Goal: Information Seeking & Learning: Learn about a topic

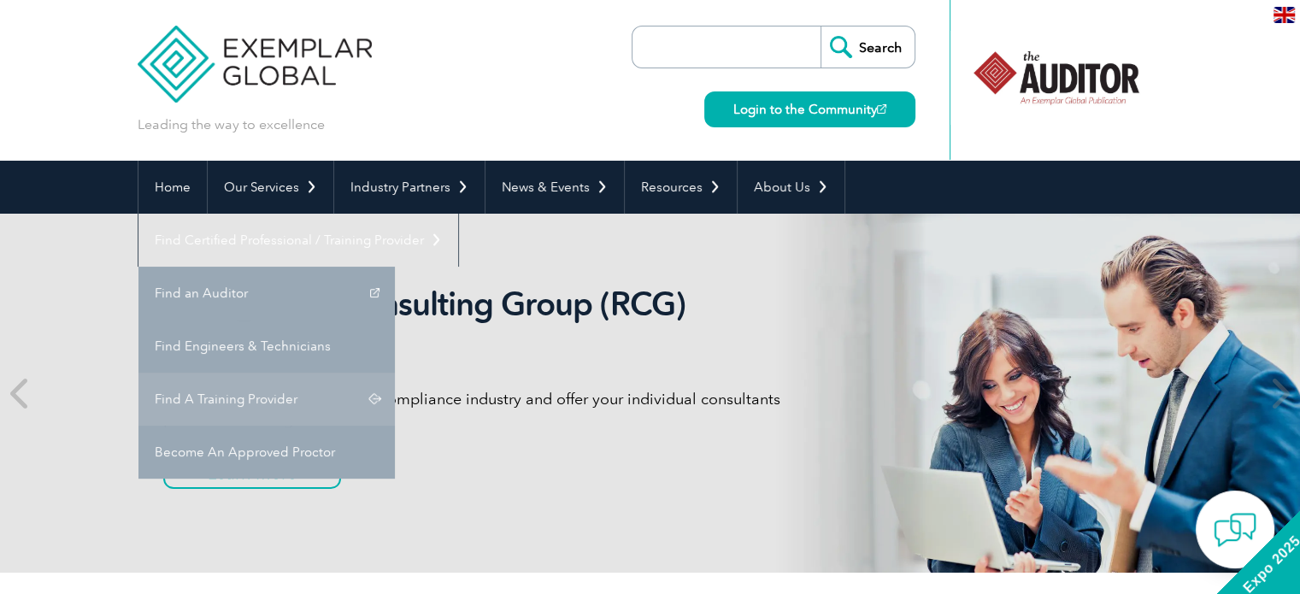
click at [395, 373] on link "Find A Training Provider" at bounding box center [266, 399] width 256 height 53
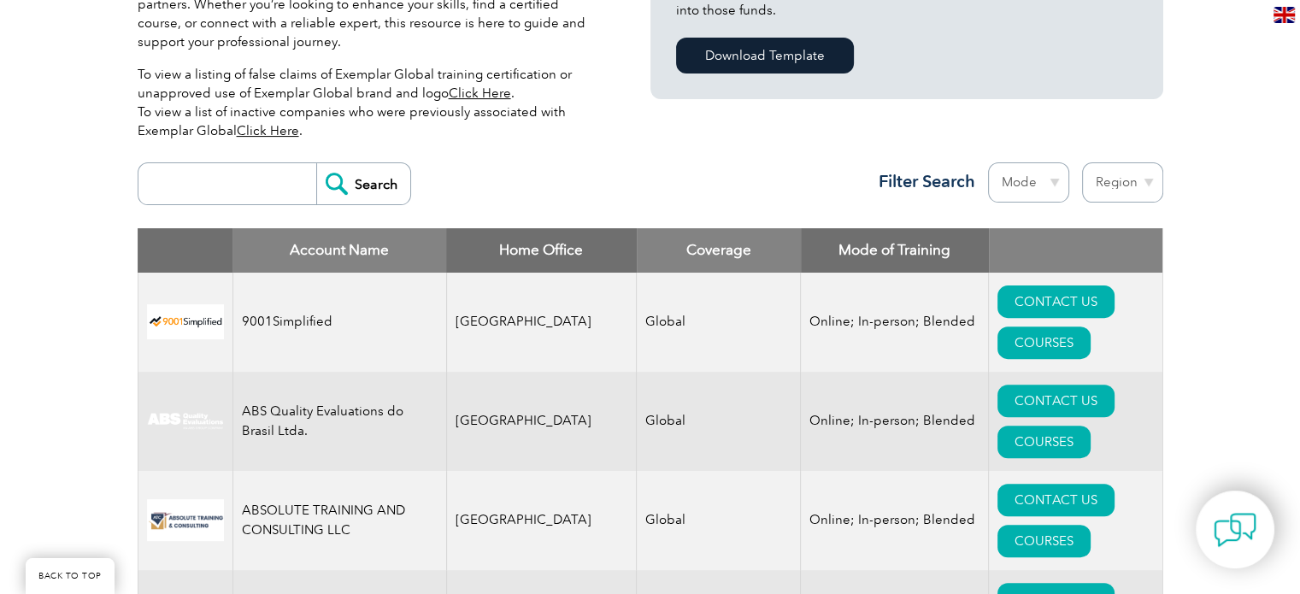
scroll to position [342, 0]
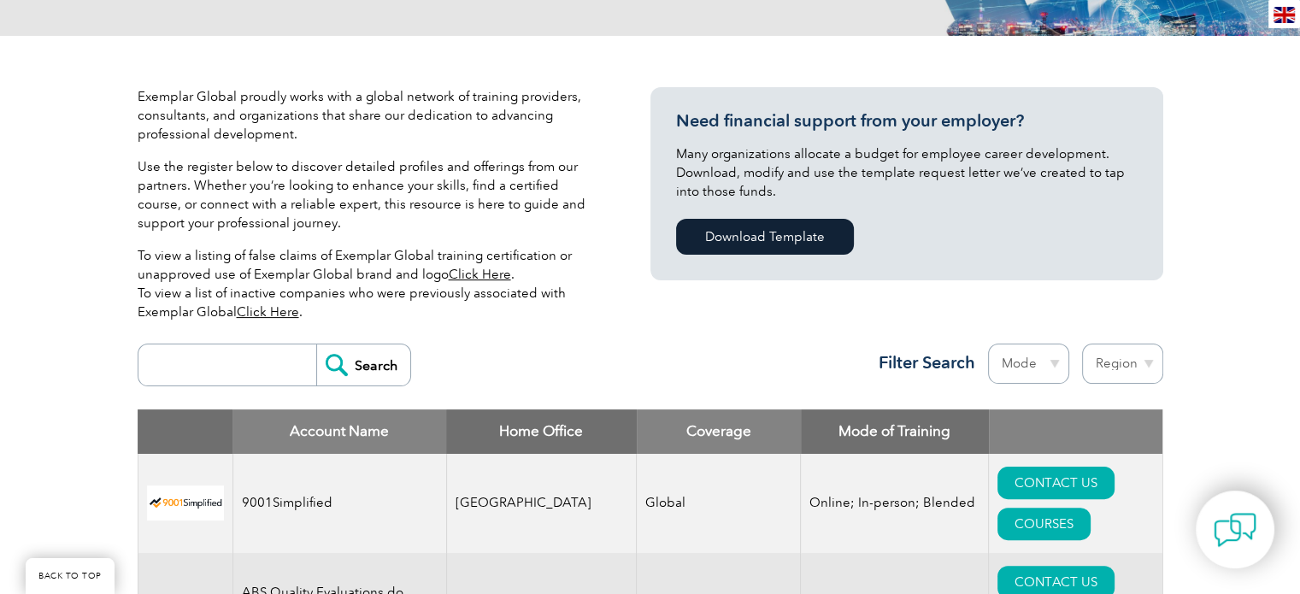
click at [1128, 357] on select "Region Australia Bahrain Bangladesh Brazil Canada Colombia Dominican Republic E…" at bounding box center [1122, 364] width 81 height 40
select select "[GEOGRAPHIC_DATA]"
click at [1082, 344] on select "Region Australia Bahrain Bangladesh Brazil Canada Colombia Dominican Republic E…" at bounding box center [1122, 364] width 81 height 40
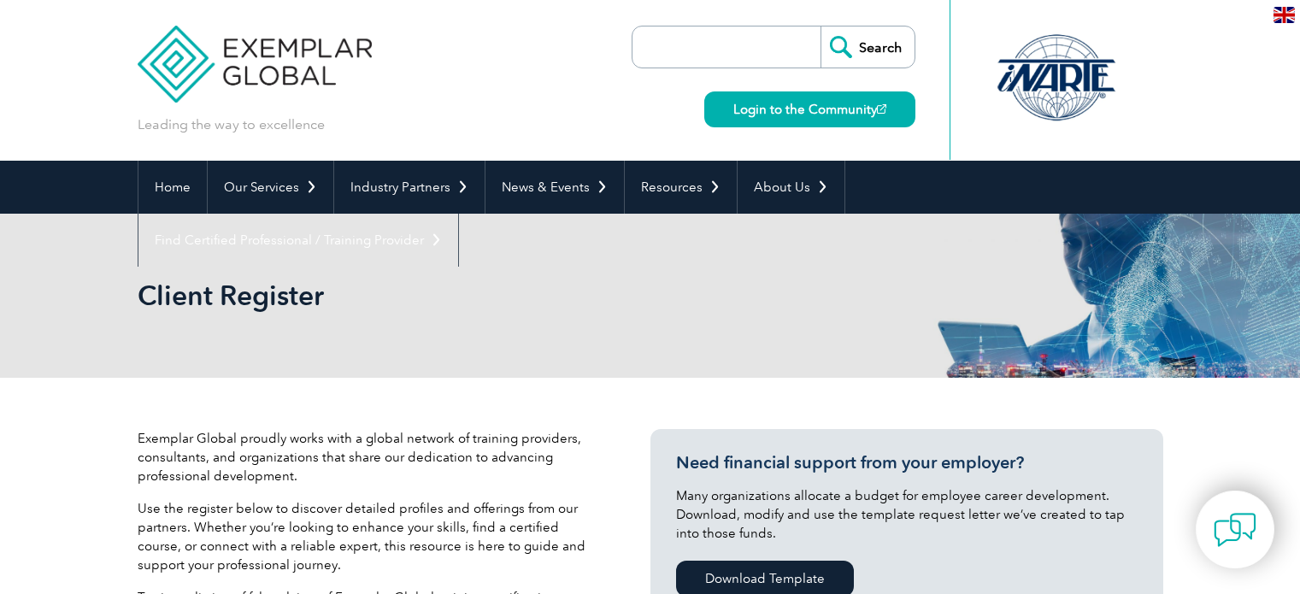
select select "[GEOGRAPHIC_DATA]"
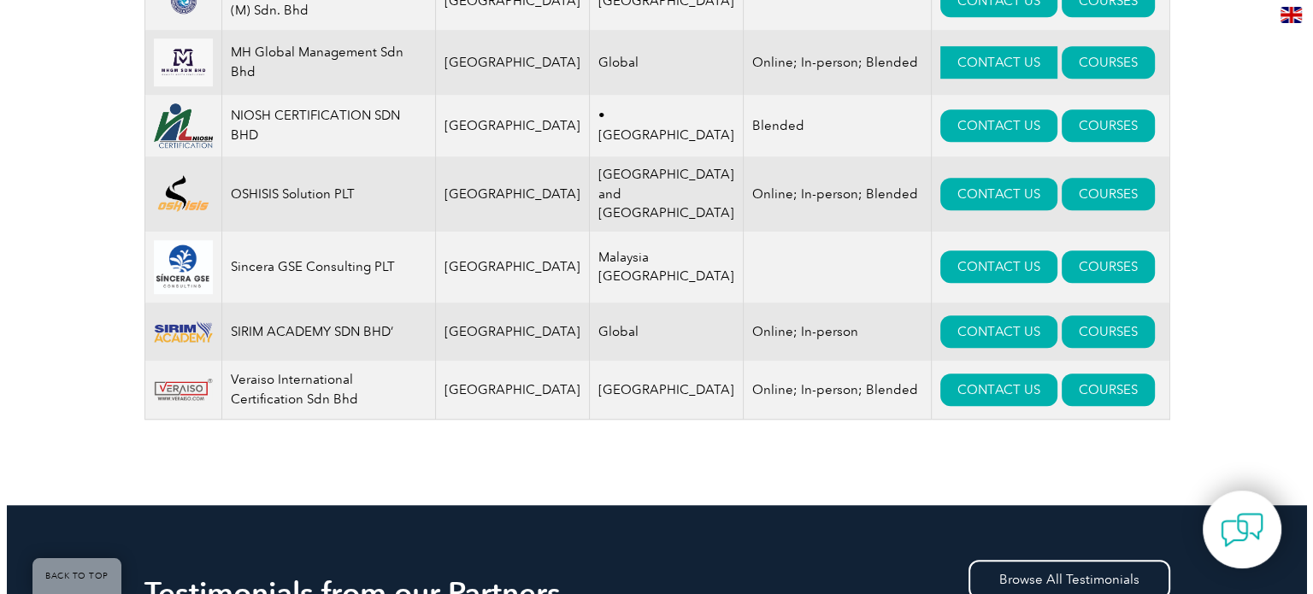
scroll to position [1197, 0]
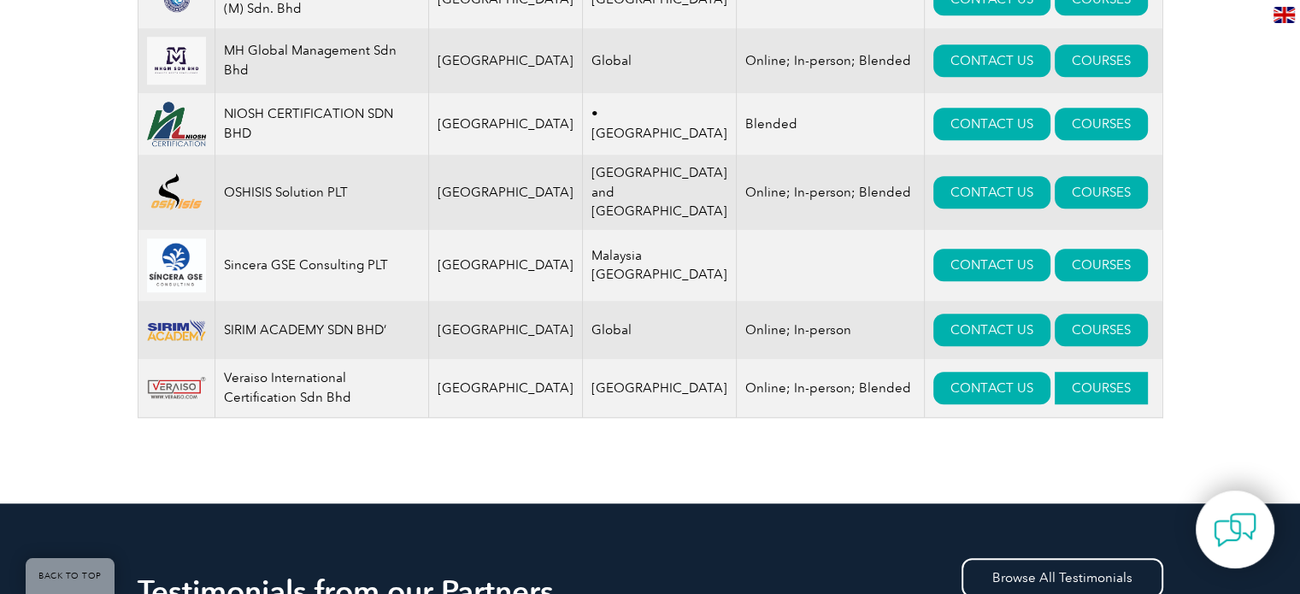
click at [1055, 385] on link "COURSES" at bounding box center [1101, 388] width 93 height 32
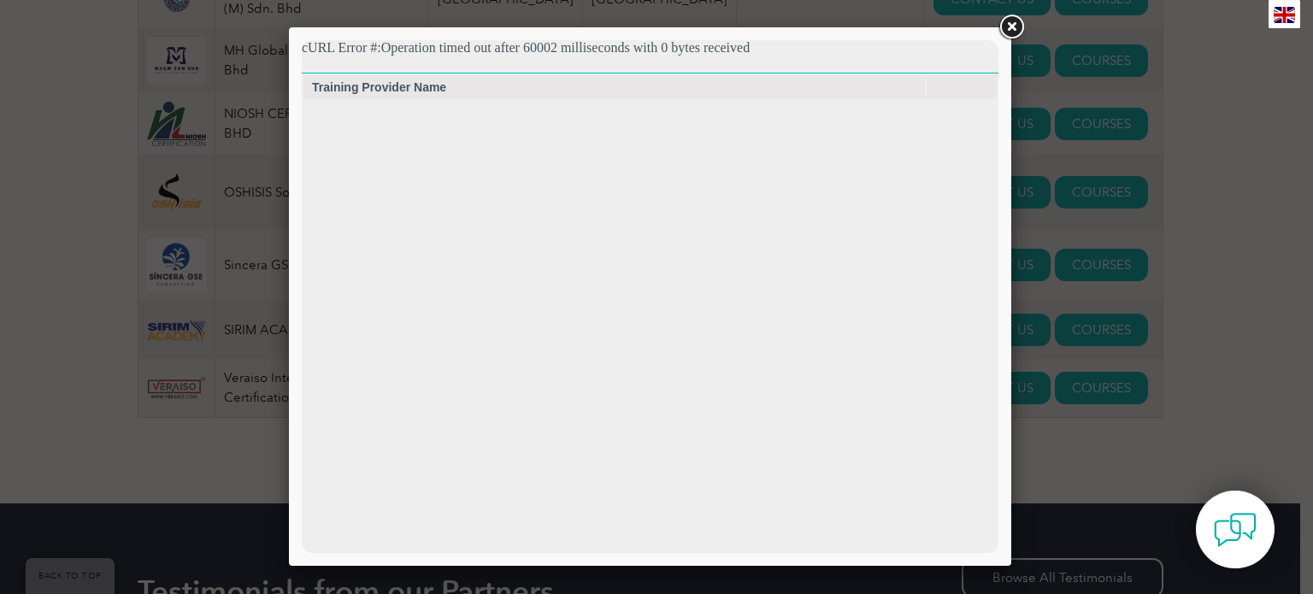
scroll to position [0, 0]
click at [1022, 24] on link at bounding box center [1011, 27] width 31 height 31
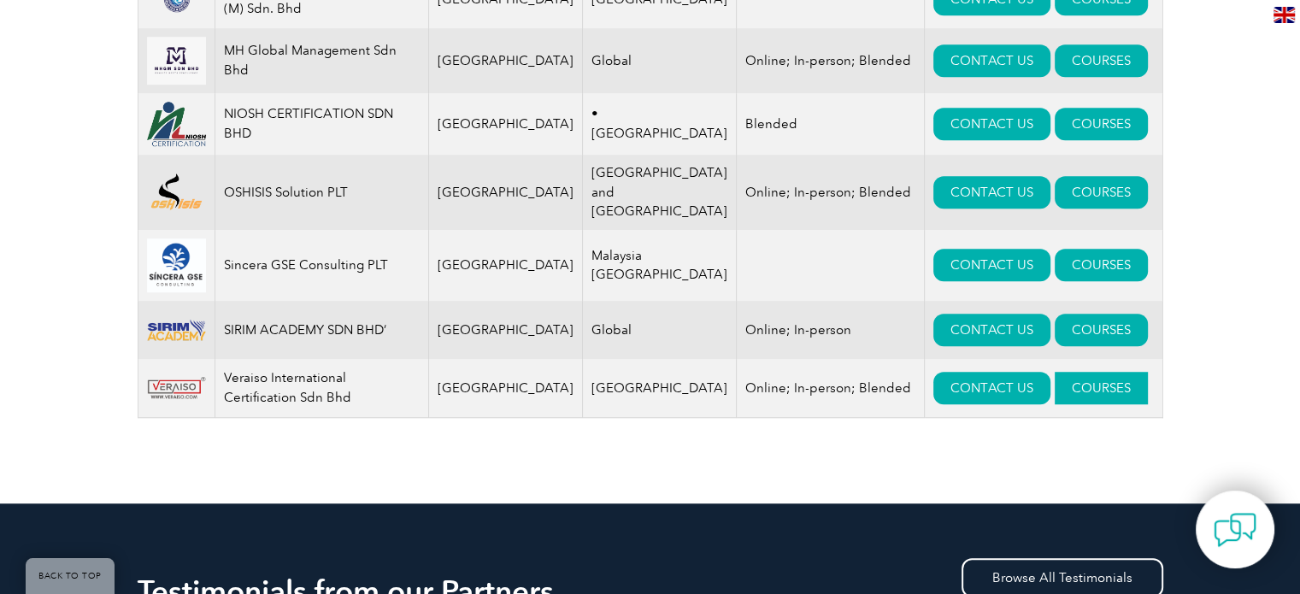
click at [1060, 392] on link "COURSES" at bounding box center [1101, 388] width 93 height 32
